Goal: Task Accomplishment & Management: Use online tool/utility

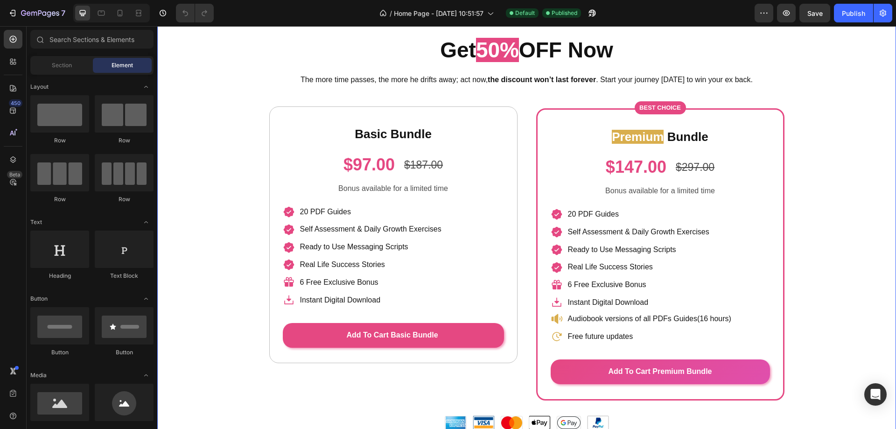
scroll to position [4212, 0]
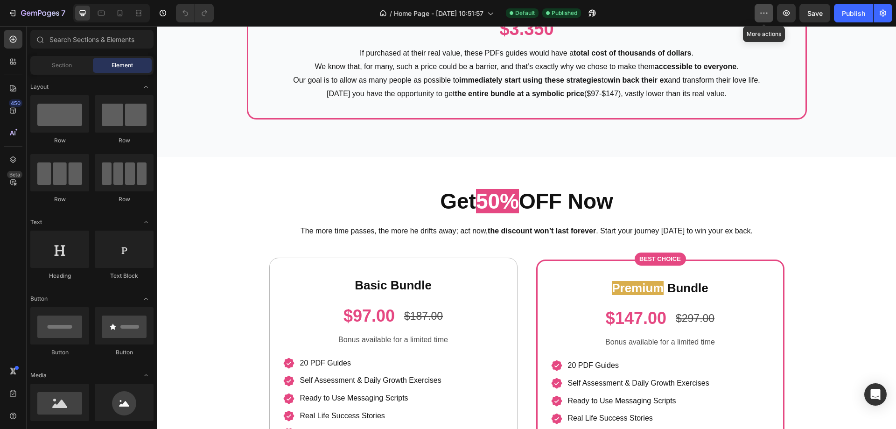
click at [765, 12] on icon "button" at bounding box center [764, 12] width 9 height 9
click at [48, 67] on div "Section" at bounding box center [61, 65] width 59 height 15
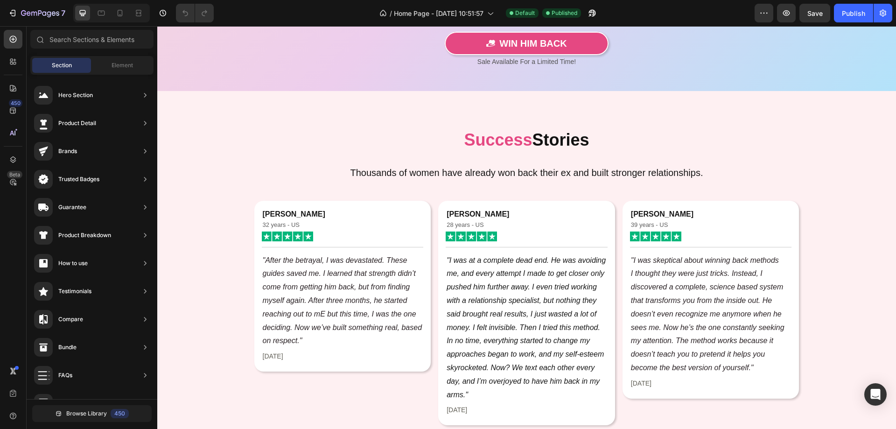
scroll to position [0, 0]
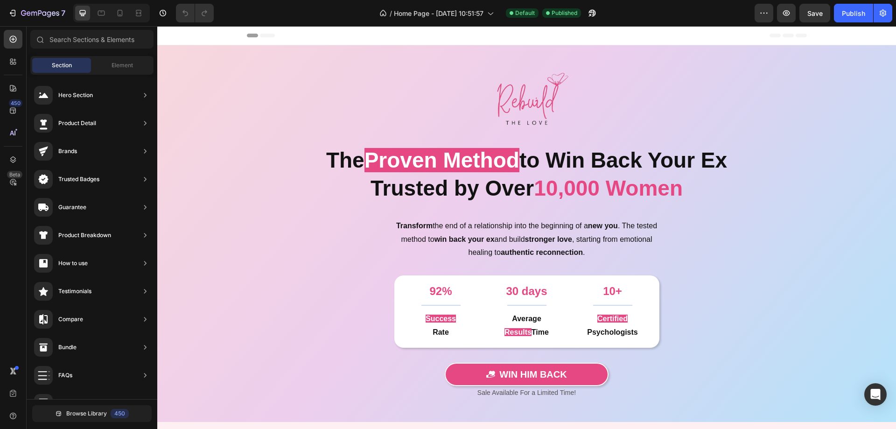
click at [216, 39] on div "Header" at bounding box center [526, 35] width 739 height 19
click at [194, 37] on div "Header" at bounding box center [180, 35] width 35 height 11
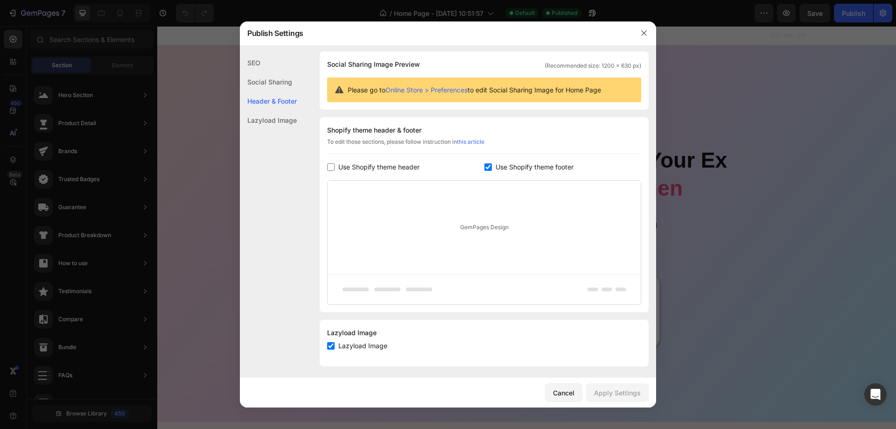
scroll to position [68, 0]
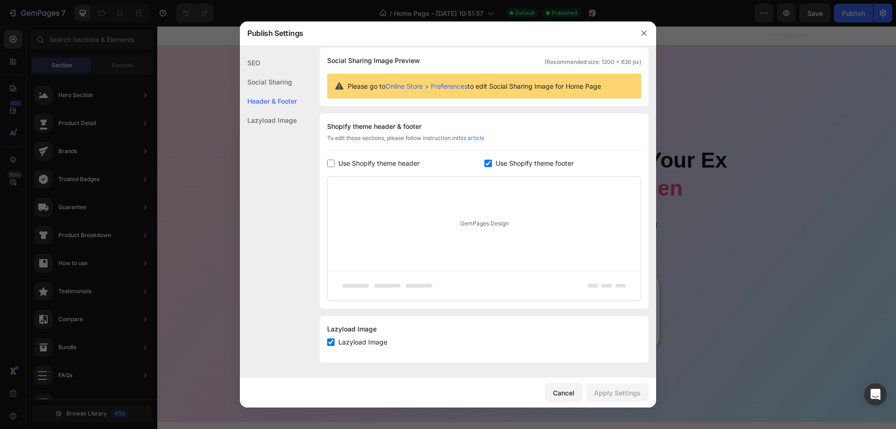
click at [347, 163] on span "Use Shopify theme header" at bounding box center [379, 163] width 81 height 11
checkbox input "true"
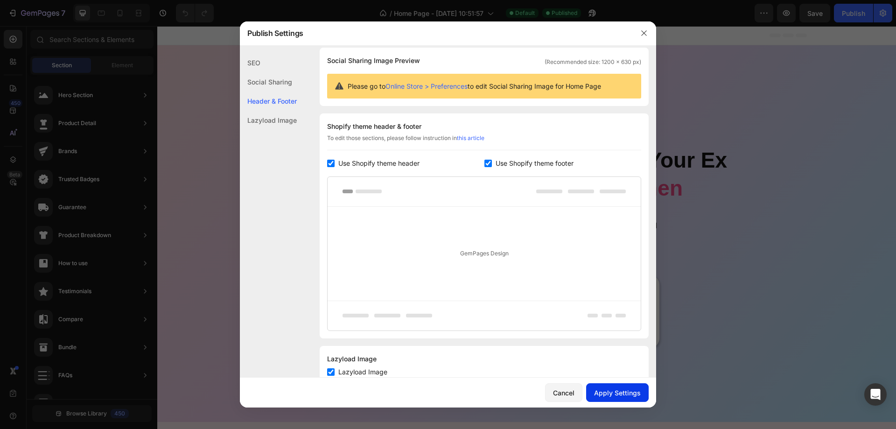
click at [616, 398] on button "Apply Settings" at bounding box center [617, 392] width 63 height 19
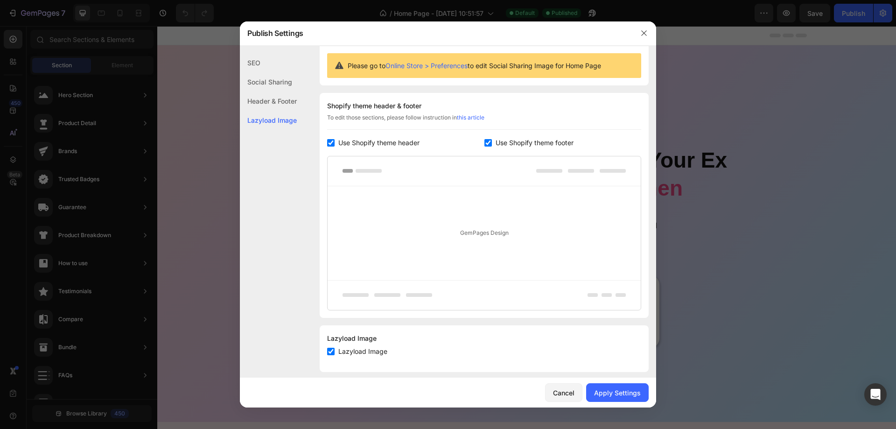
scroll to position [98, 0]
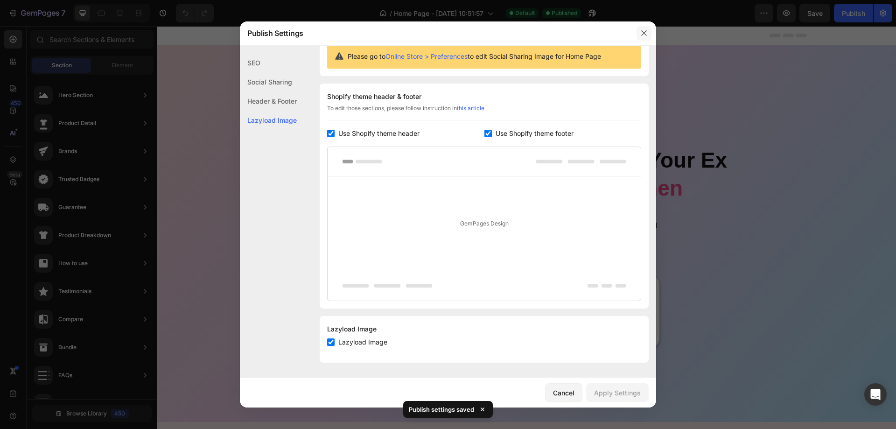
click at [641, 34] on icon "button" at bounding box center [644, 32] width 7 height 7
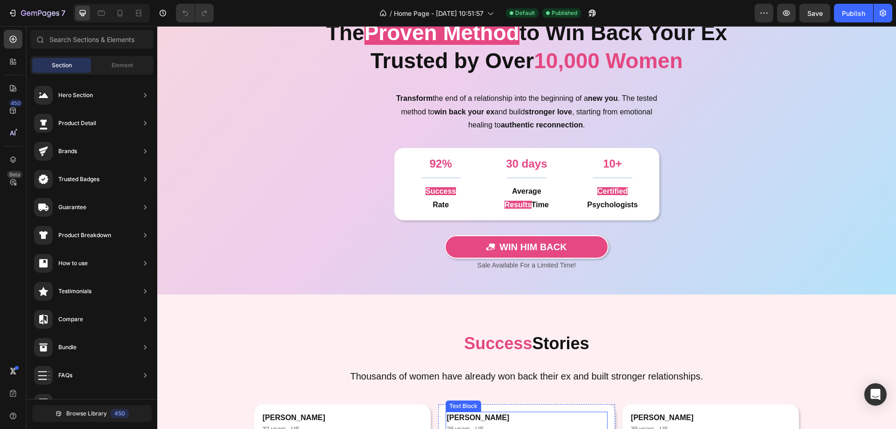
scroll to position [0, 0]
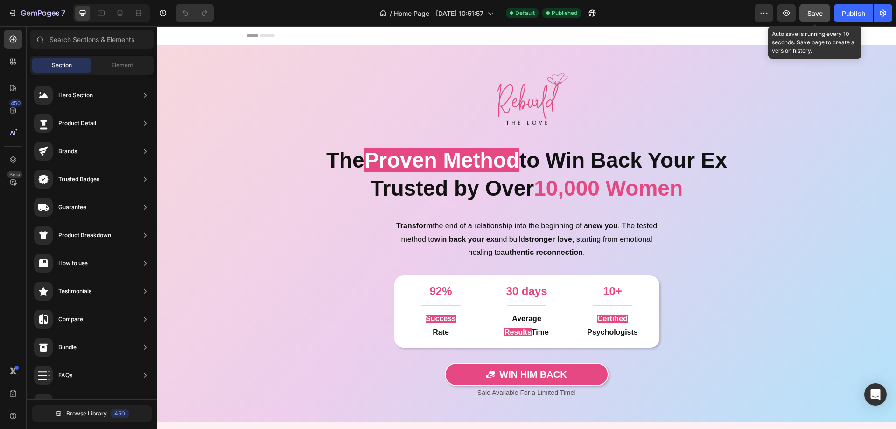
click at [810, 14] on span "Save" at bounding box center [815, 13] width 15 height 8
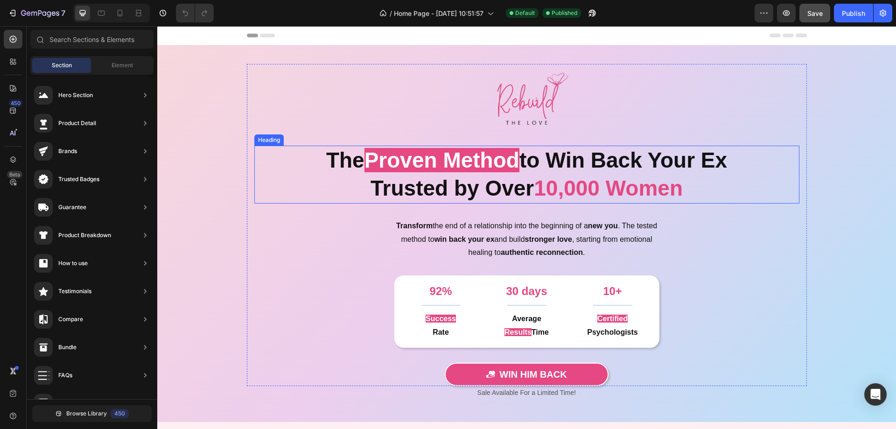
click at [464, 162] on span "Proven Method" at bounding box center [442, 160] width 155 height 24
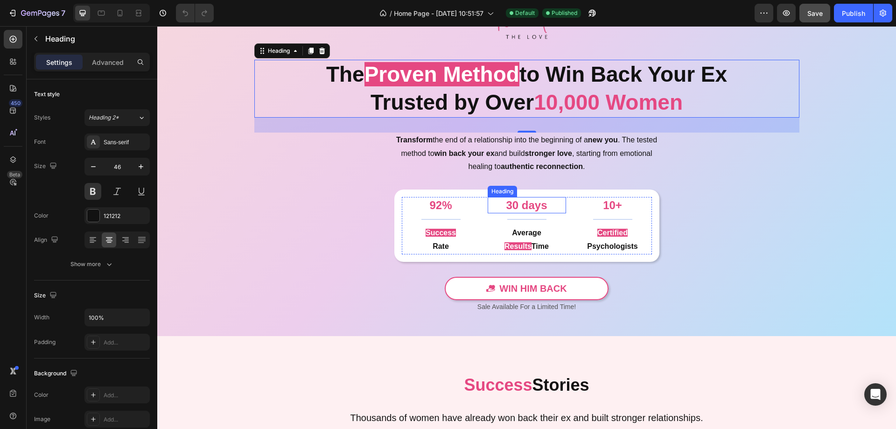
scroll to position [93, 0]
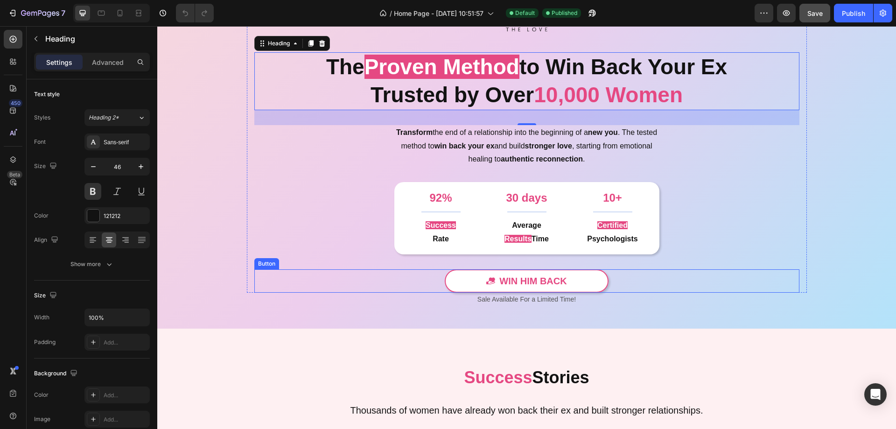
click at [473, 272] on link "Win Him Back" at bounding box center [526, 280] width 163 height 23
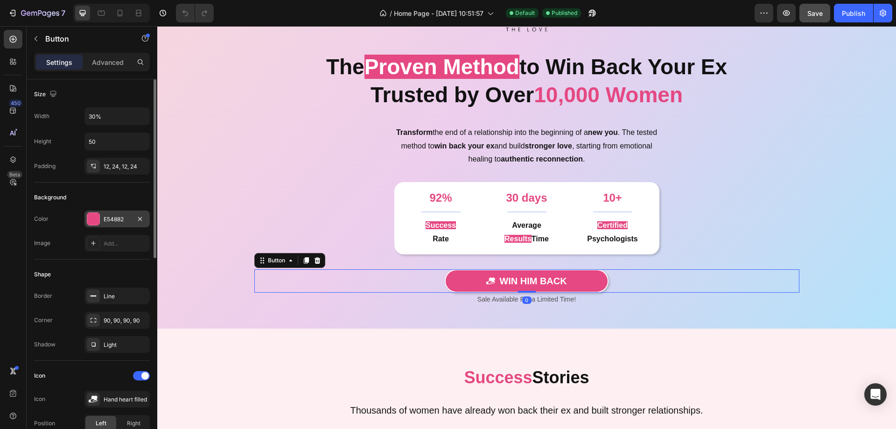
click at [112, 219] on div "E54882" at bounding box center [117, 219] width 27 height 8
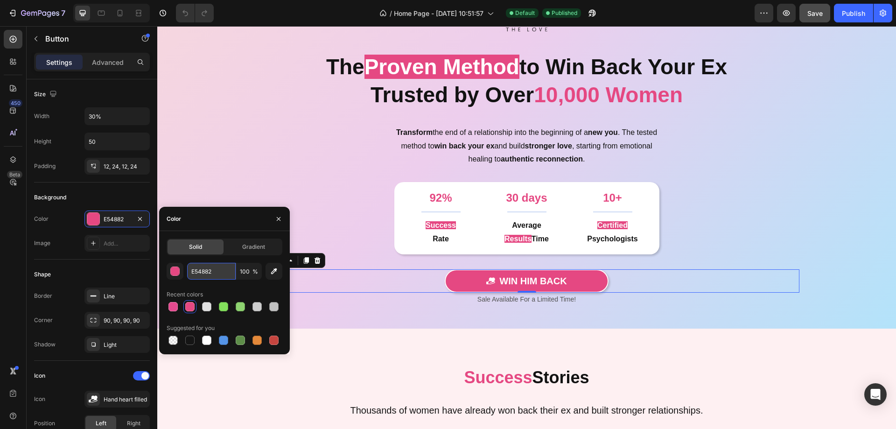
click at [204, 270] on input "E54882" at bounding box center [211, 271] width 49 height 17
click at [619, 212] on div at bounding box center [612, 212] width 39 height 1
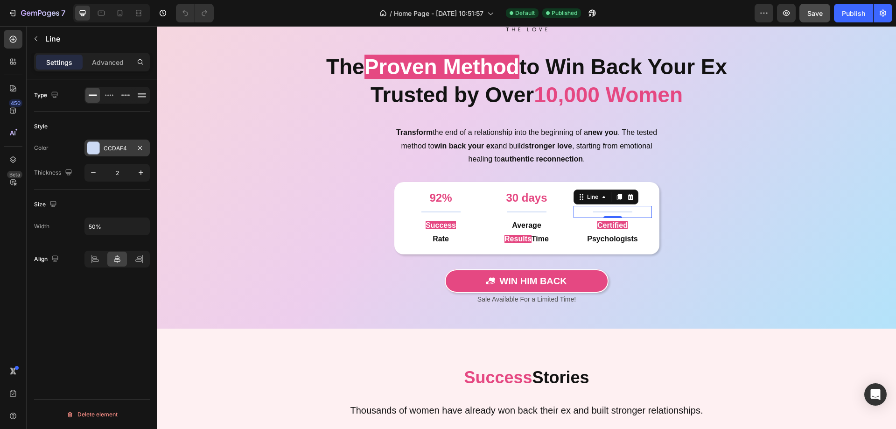
click at [106, 149] on div "CCDAF4" at bounding box center [117, 148] width 27 height 8
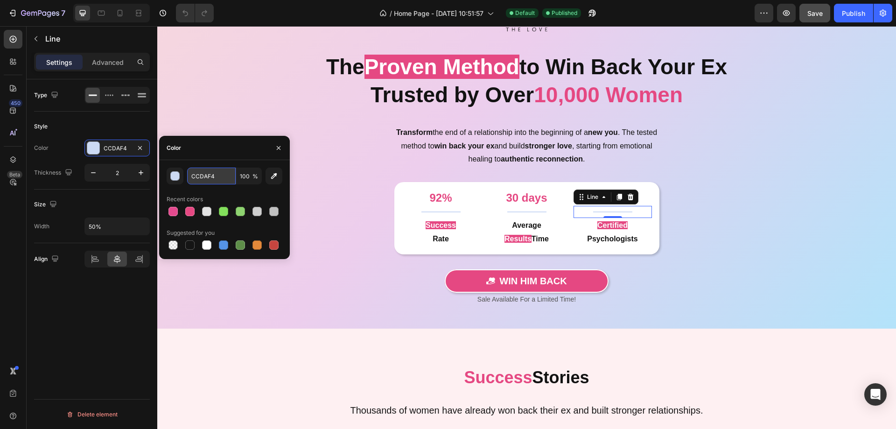
click at [216, 177] on input "CCDAF4" at bounding box center [211, 176] width 49 height 17
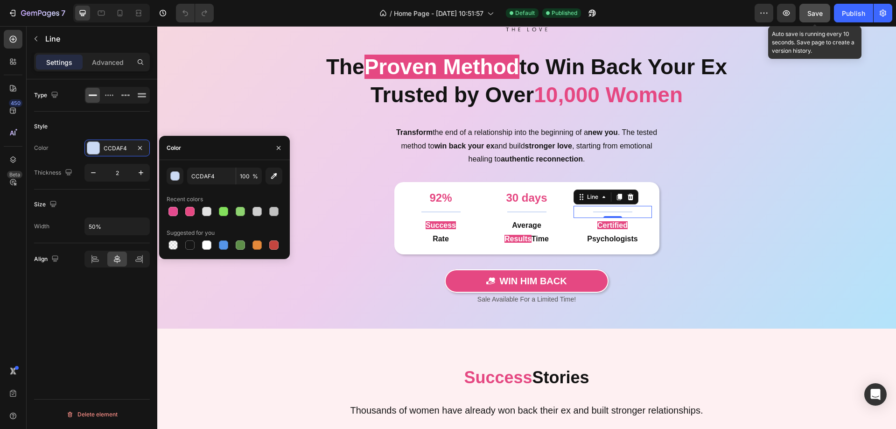
click at [817, 16] on span "Save" at bounding box center [815, 13] width 15 height 8
